Goal: Information Seeking & Learning: Stay updated

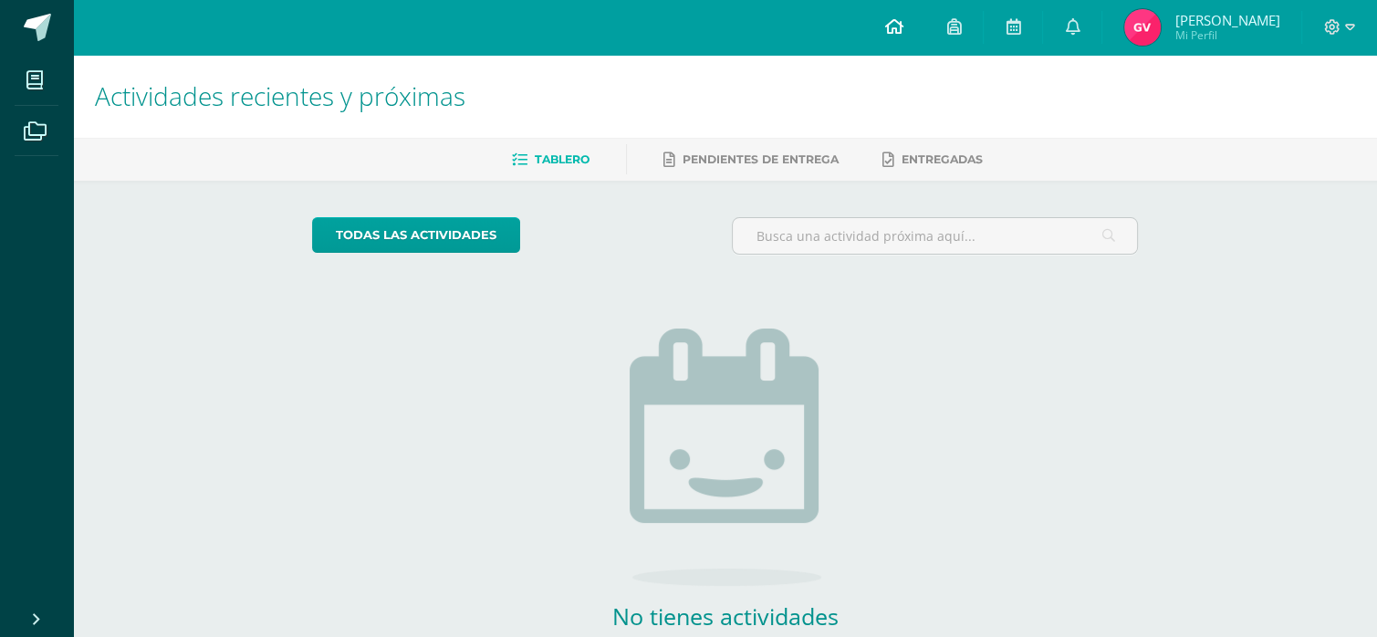
click at [912, 16] on link at bounding box center [893, 27] width 62 height 55
click at [1088, 32] on span "2" at bounding box center [1082, 34] width 20 height 20
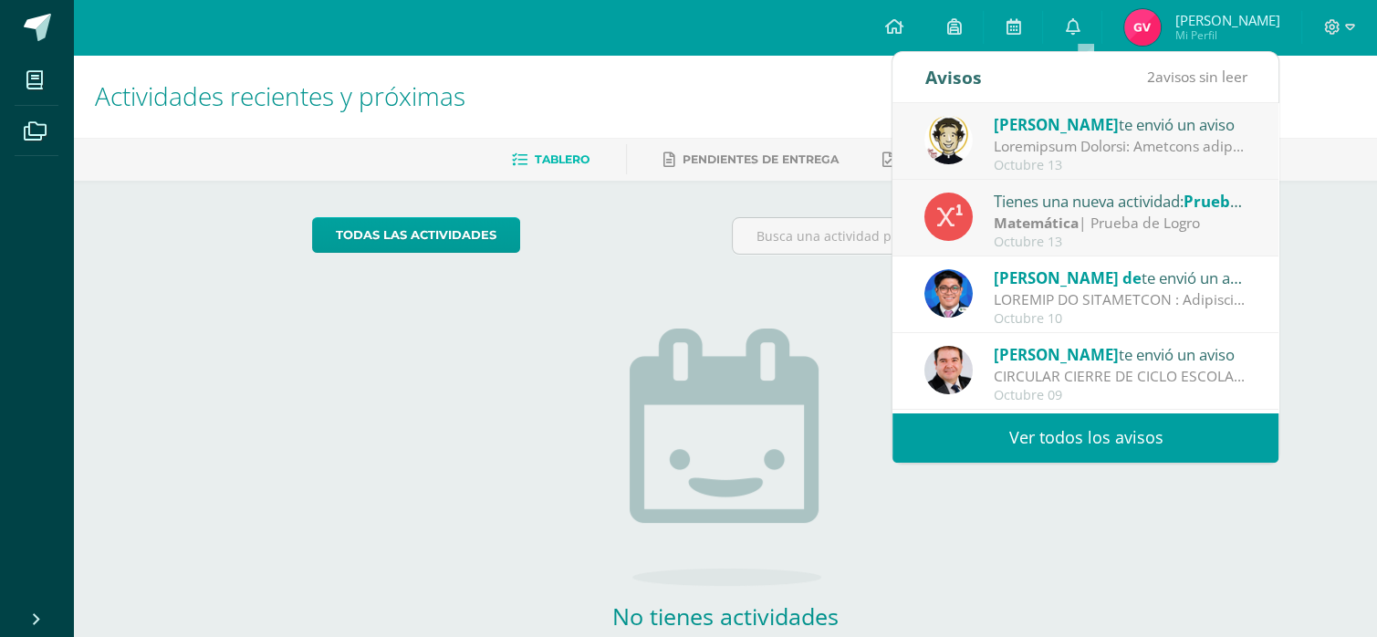
click at [1063, 211] on div "Tienes una nueva actividad: Prueba IV Unidad" at bounding box center [1121, 201] width 254 height 24
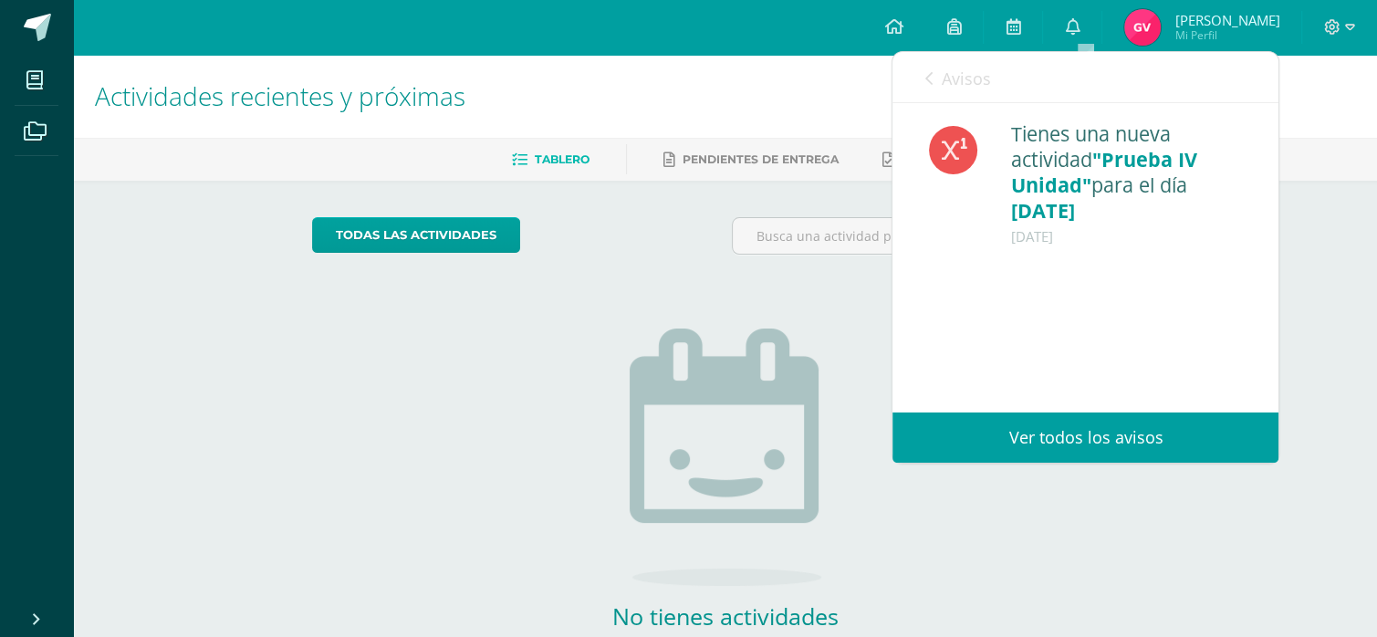
click at [924, 71] on icon at bounding box center [927, 78] width 7 height 15
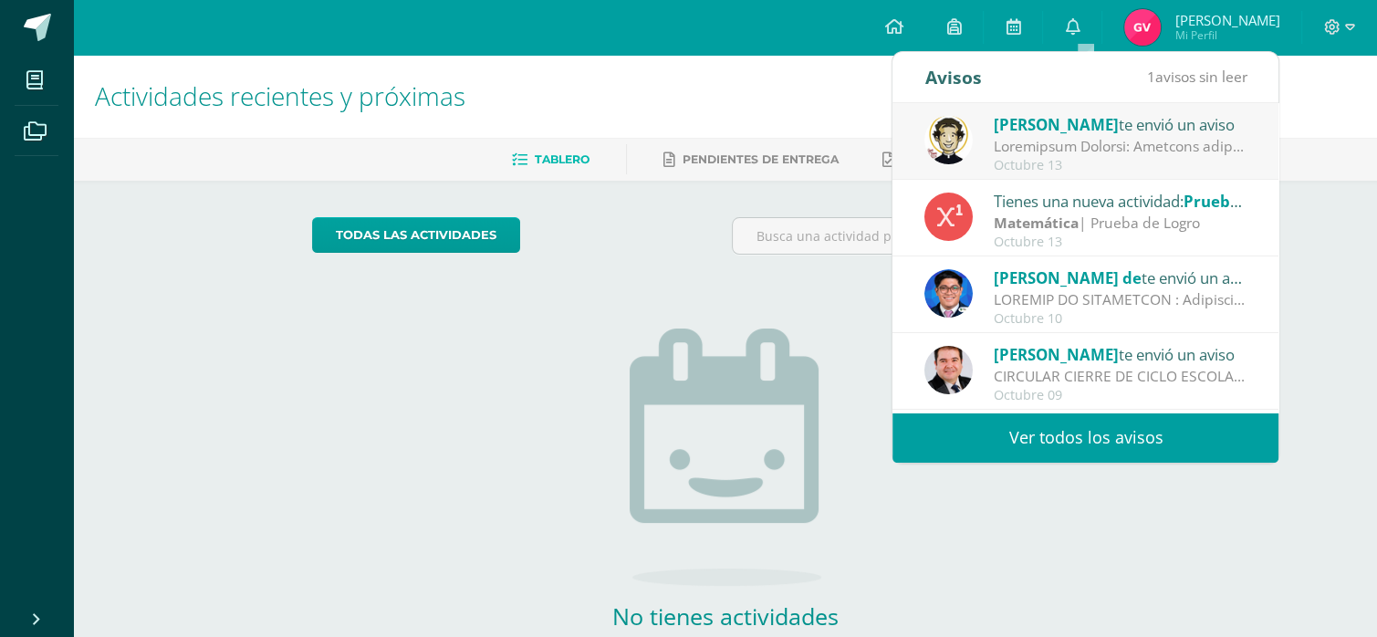
click at [1087, 165] on div "Octubre 13" at bounding box center [1121, 166] width 254 height 16
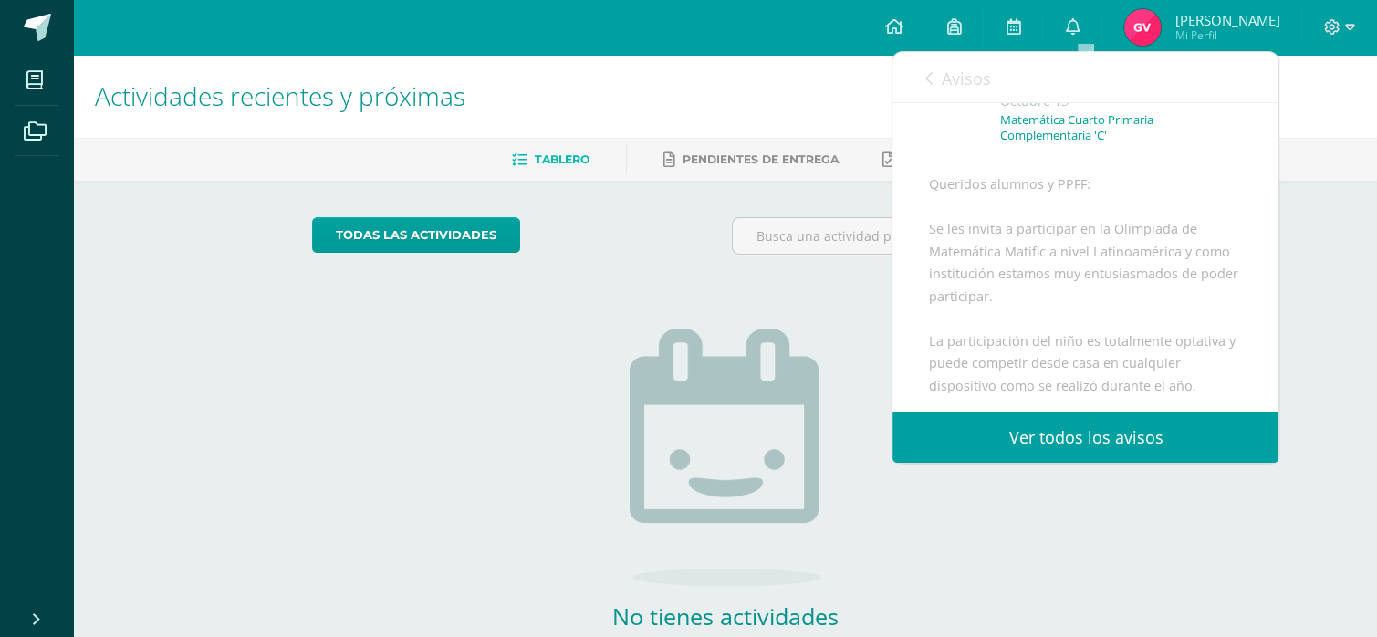
scroll to position [146, 0]
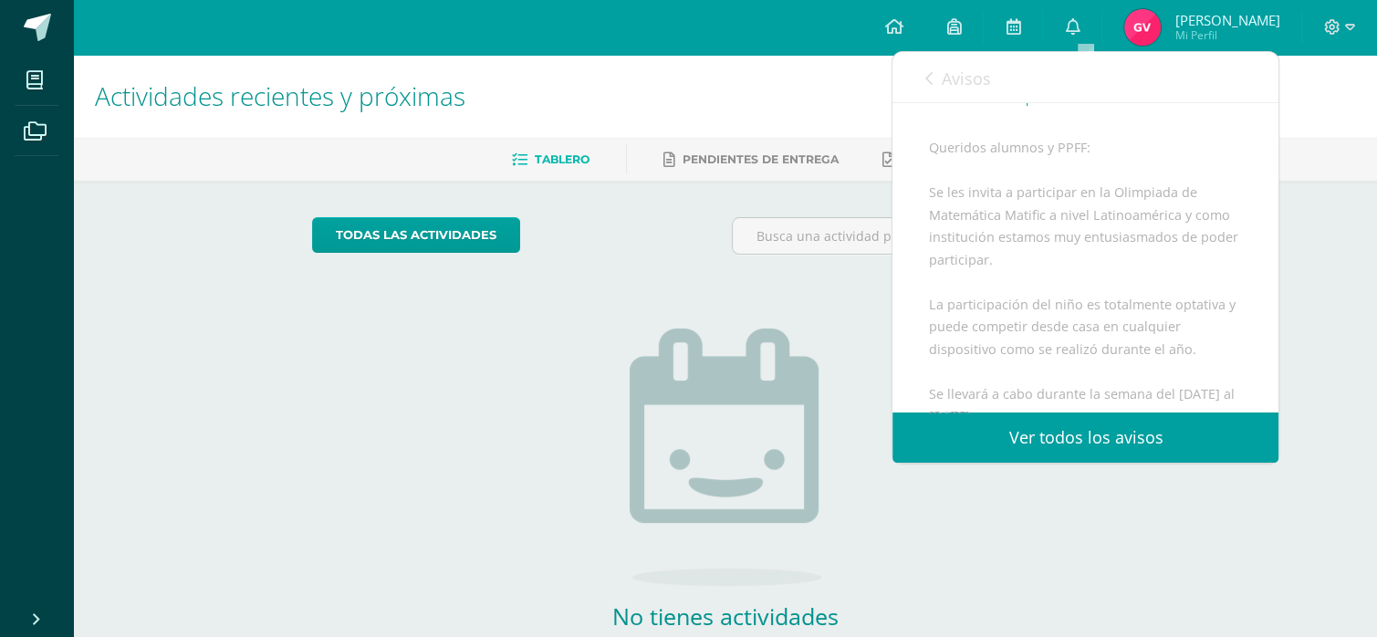
click at [924, 83] on icon at bounding box center [927, 78] width 7 height 15
